Goal: Task Accomplishment & Management: Manage account settings

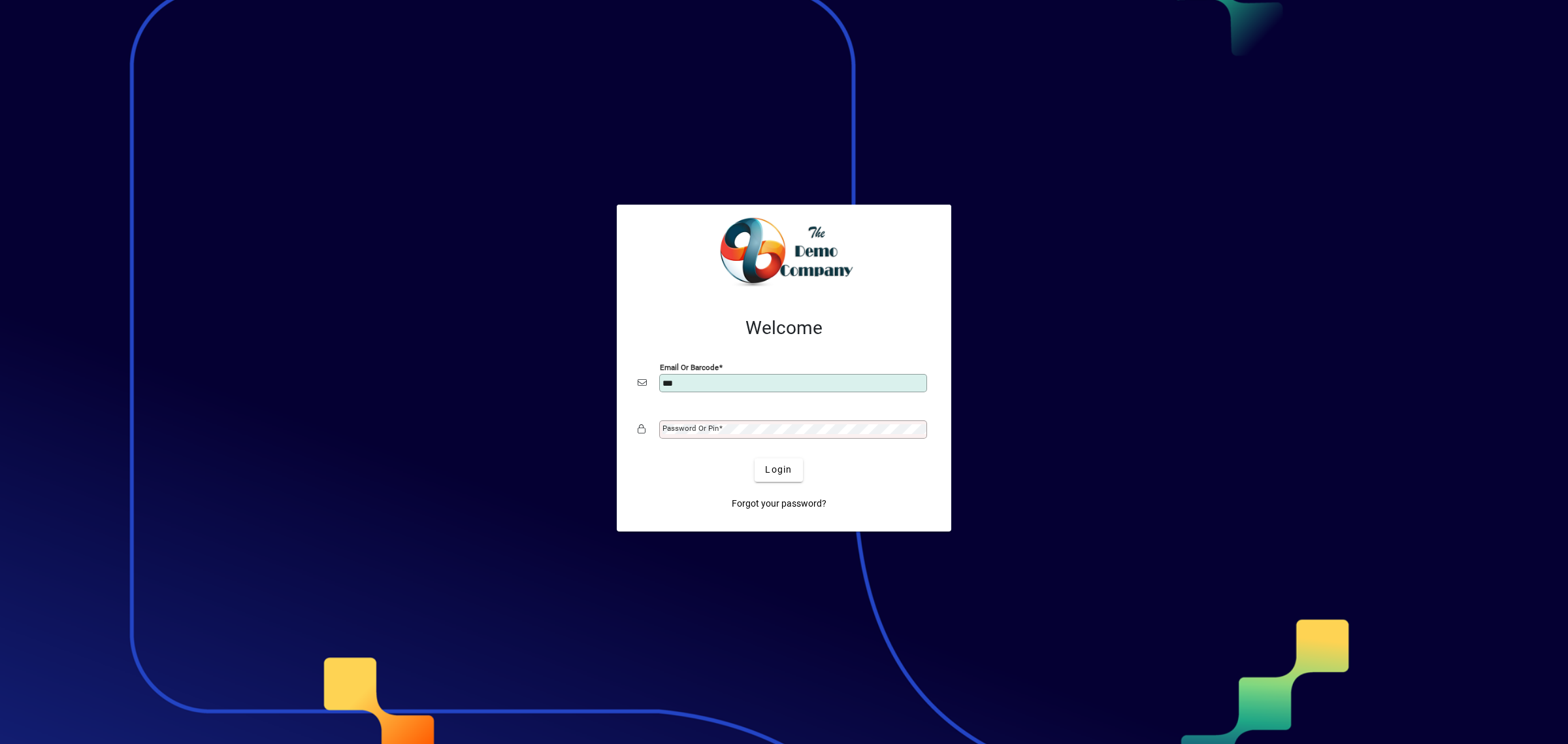
type input "**********"
click at [769, 468] on span "Login" at bounding box center [778, 469] width 27 height 14
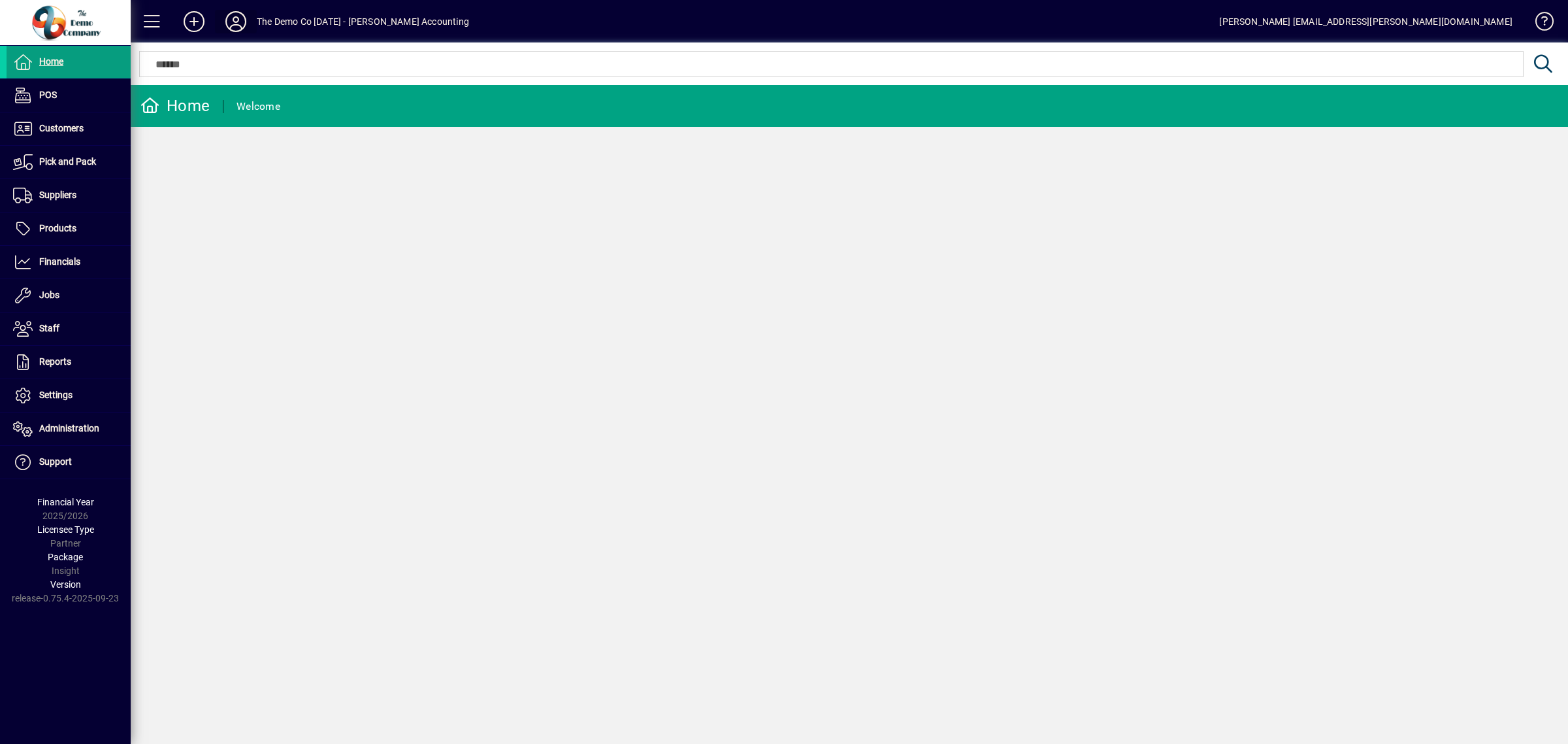
click at [235, 24] on icon at bounding box center [236, 22] width 26 height 21
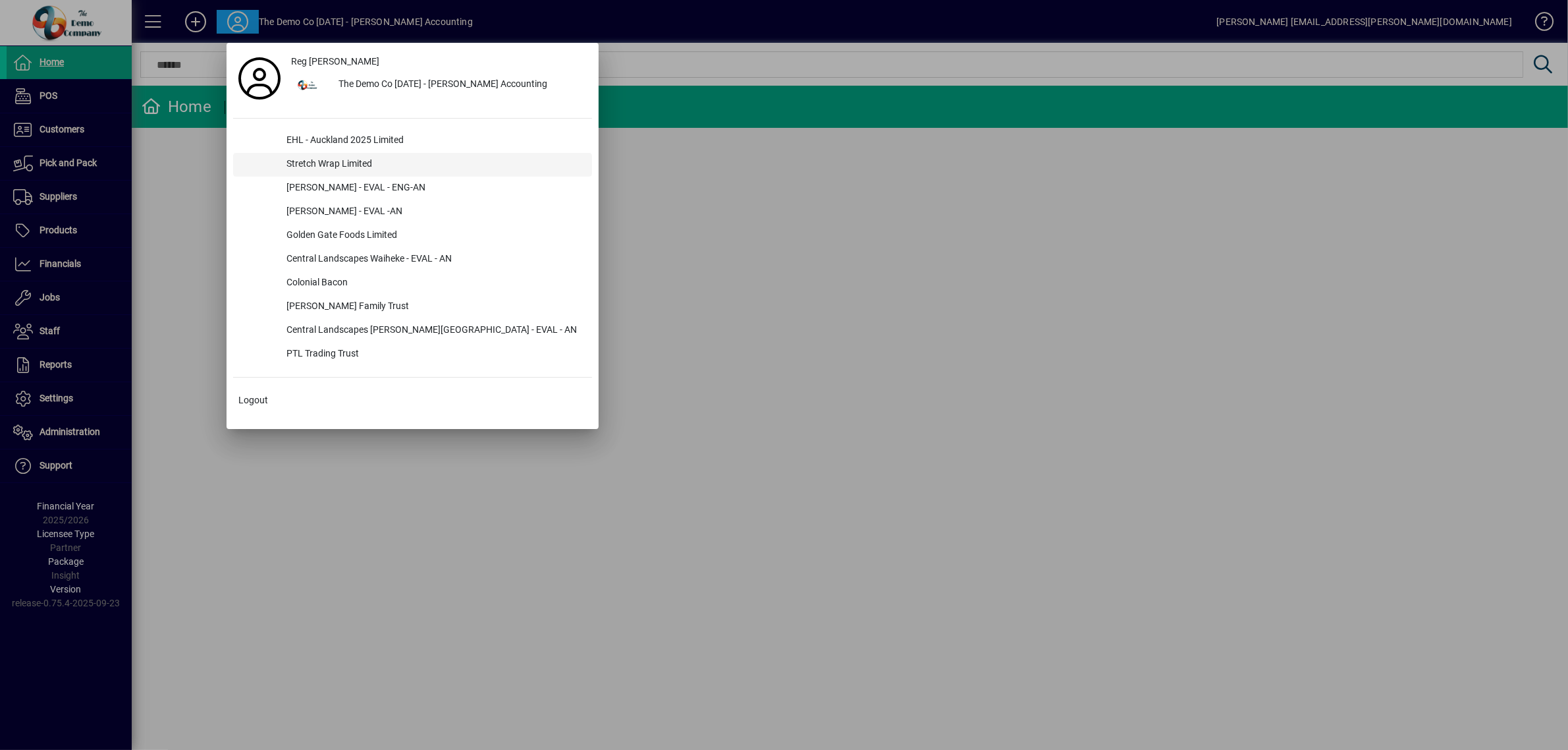
click at [366, 163] on div "Stretch Wrap Limited" at bounding box center [433, 164] width 316 height 24
